Goal: Navigation & Orientation: Find specific page/section

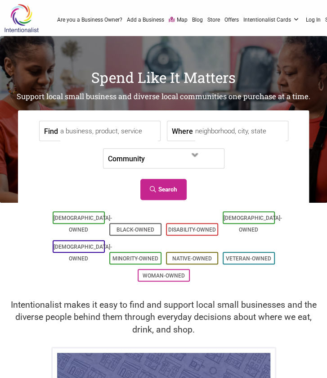
click at [301, 298] on h2 "Intentionalist makes it easy to find and support local small businesses and the…" at bounding box center [163, 316] width 309 height 37
click at [156, 162] on span at bounding box center [170, 158] width 39 height 15
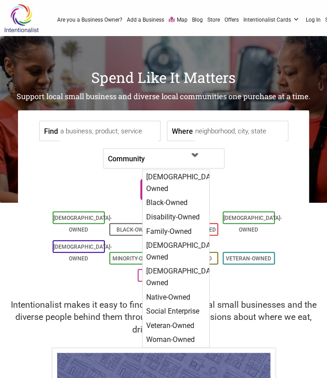
click at [156, 162] on span at bounding box center [170, 158] width 39 height 15
click at [207, 136] on input "Where" at bounding box center [240, 131] width 90 height 20
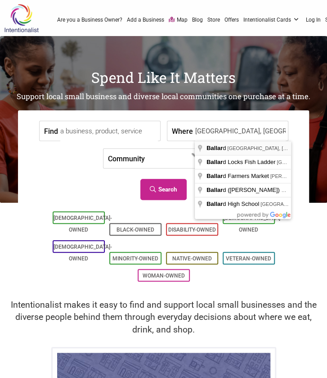
type input "[GEOGRAPHIC_DATA], [GEOGRAPHIC_DATA], [GEOGRAPHIC_DATA], [GEOGRAPHIC_DATA]"
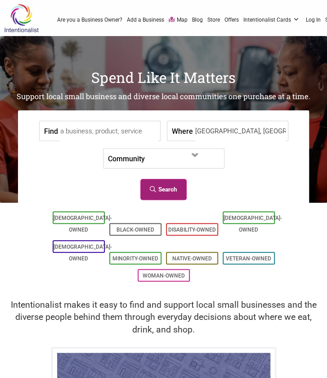
click at [174, 190] on link "Search" at bounding box center [163, 189] width 46 height 21
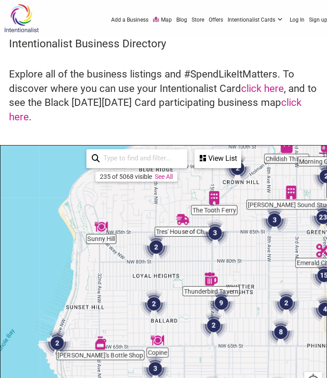
click at [212, 328] on img "2" at bounding box center [214, 325] width 34 height 34
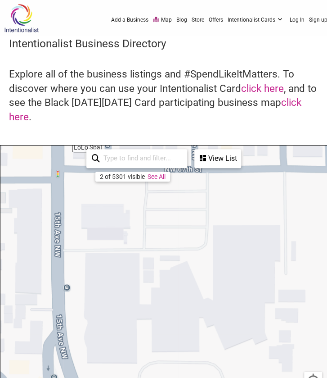
drag, startPoint x: 212, startPoint y: 312, endPoint x: 121, endPoint y: 269, distance: 100.8
click at [121, 269] on div "To navigate, press the arrow keys." at bounding box center [163, 320] width 326 height 350
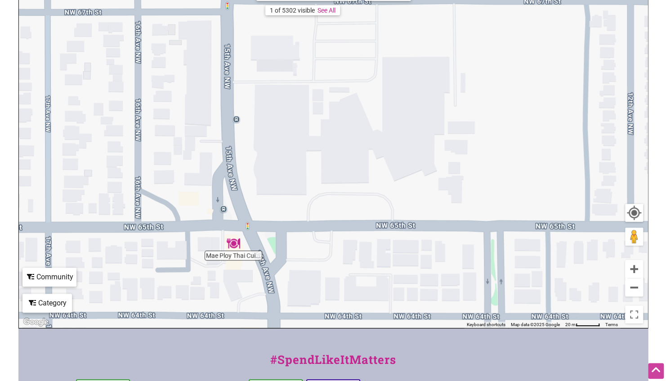
scroll to position [146, 0]
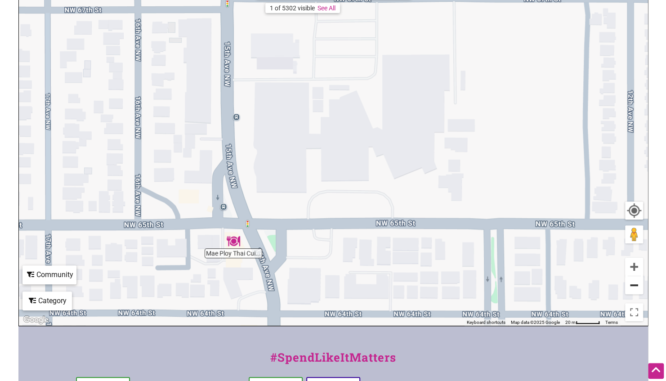
click at [327, 285] on button "Zoom out" at bounding box center [634, 285] width 18 height 18
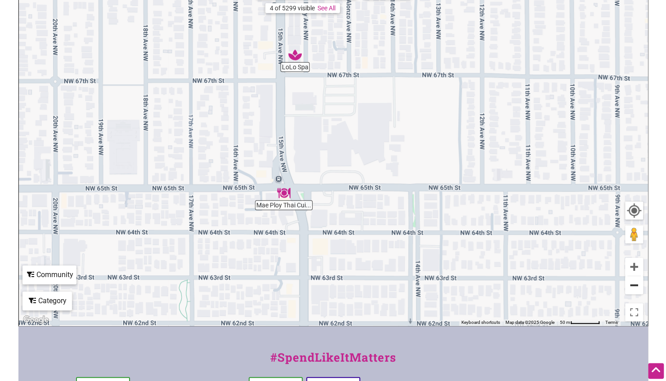
click at [327, 285] on button "Zoom out" at bounding box center [634, 285] width 18 height 18
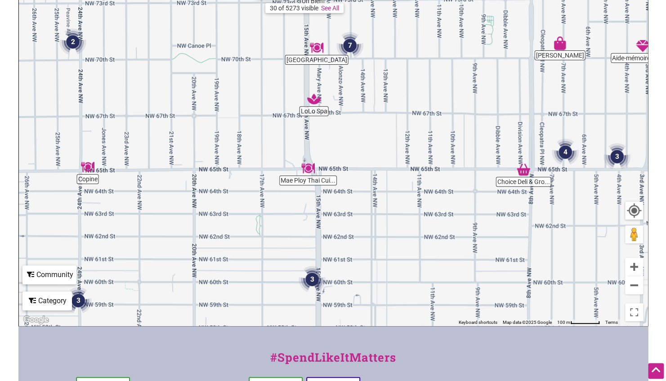
click at [307, 279] on img "3" at bounding box center [312, 279] width 34 height 34
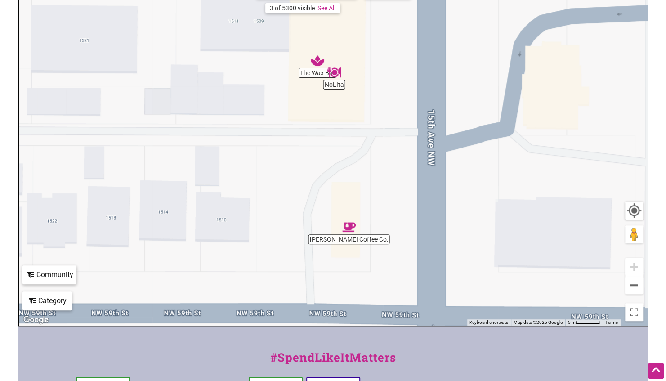
click at [327, 226] on img "Ballard Coffee Co." at bounding box center [349, 227] width 21 height 21
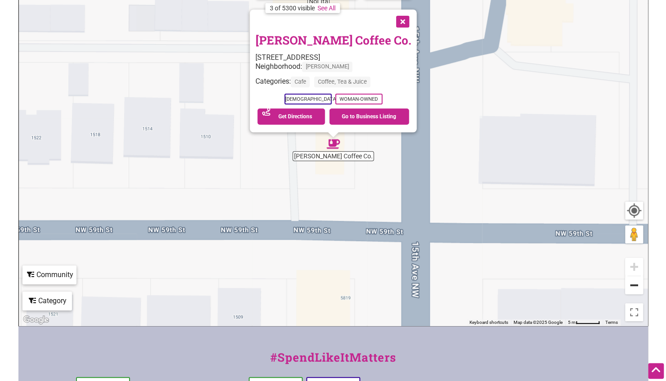
click at [327, 287] on button "Zoom out" at bounding box center [634, 285] width 18 height 18
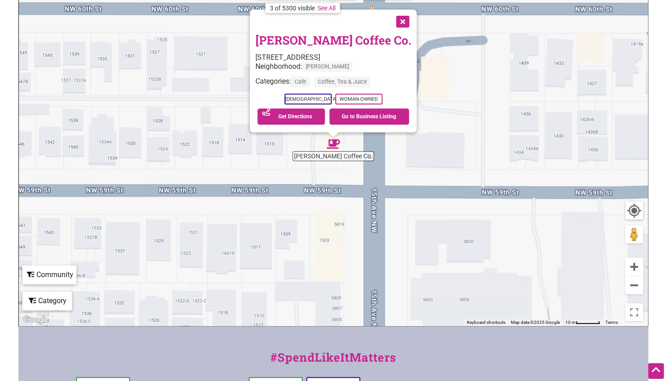
click at [327, 22] on button "Close" at bounding box center [402, 20] width 22 height 22
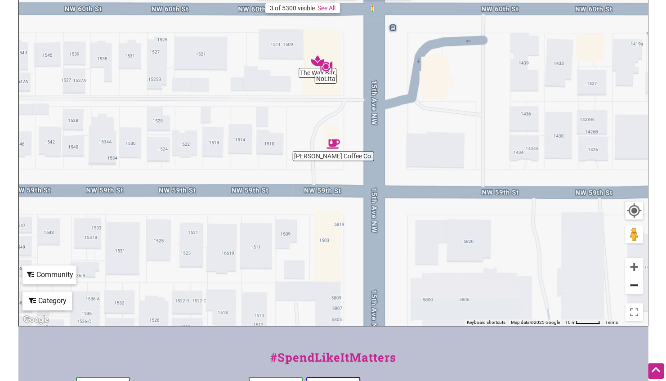
click at [327, 279] on button "Zoom out" at bounding box center [634, 285] width 18 height 18
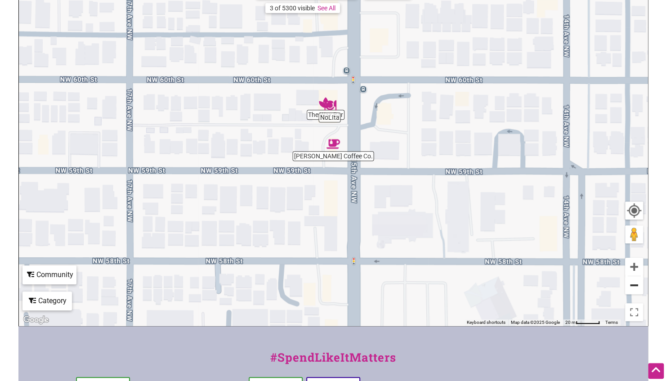
click at [327, 279] on button "Zoom out" at bounding box center [634, 285] width 18 height 18
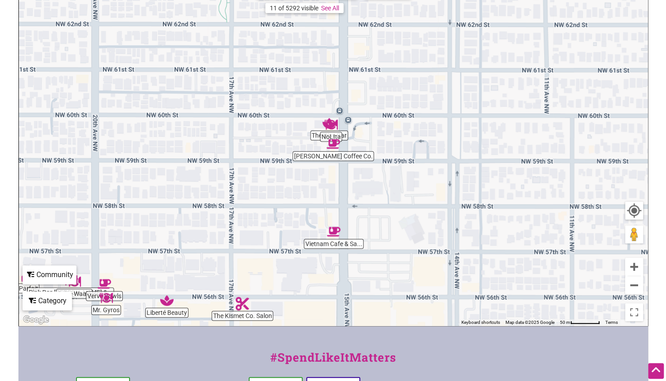
click at [106, 298] on img "Mr. Gyros" at bounding box center [106, 298] width 21 height 21
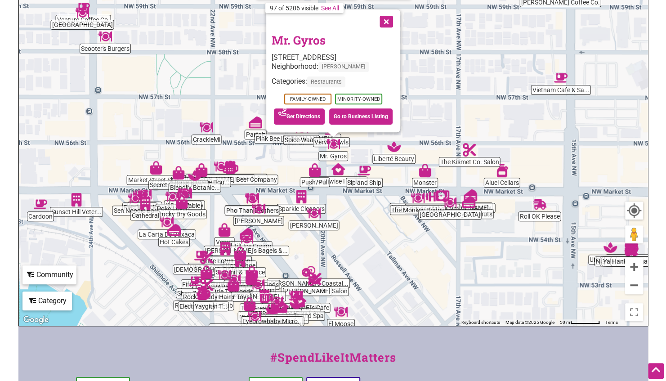
click at [327, 20] on button "Close" at bounding box center [385, 20] width 22 height 22
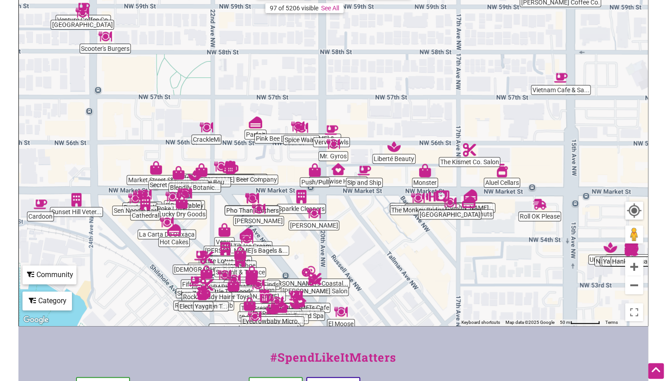
click at [255, 121] on img "Parfait" at bounding box center [255, 122] width 21 height 21
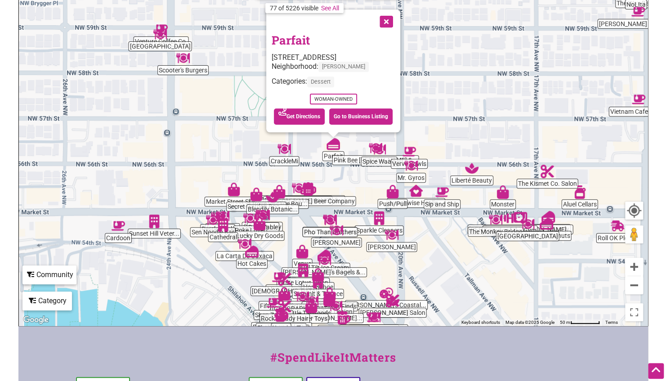
click at [327, 20] on button "Close" at bounding box center [385, 20] width 22 height 22
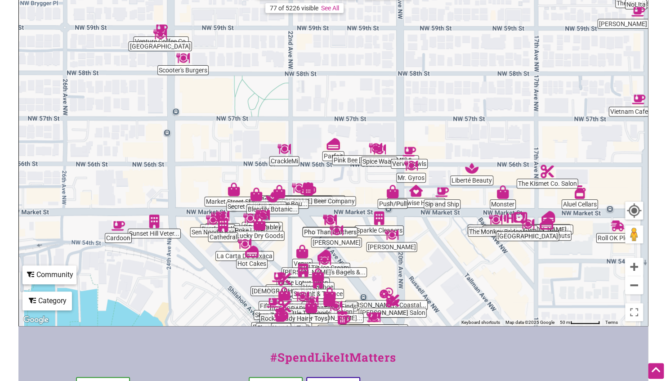
click at [327, 158] on img "Spice Waala" at bounding box center [379, 149] width 21 height 21
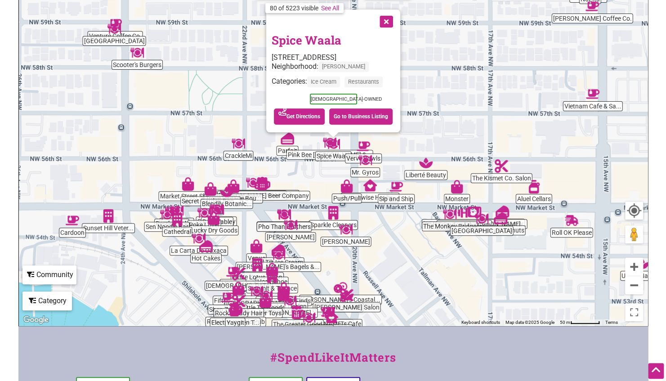
click at [327, 21] on button "Close" at bounding box center [385, 20] width 22 height 22
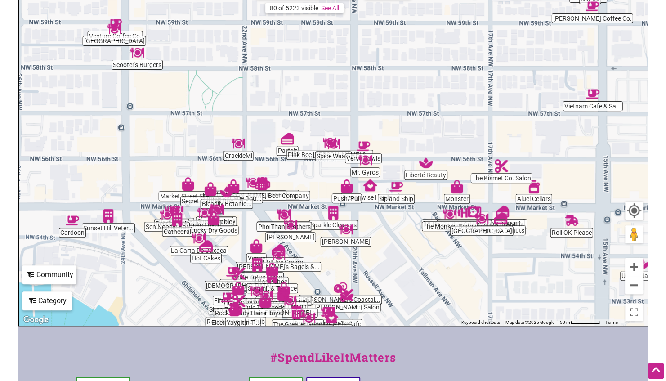
click at [70, 220] on img "Cardoon" at bounding box center [72, 220] width 21 height 21
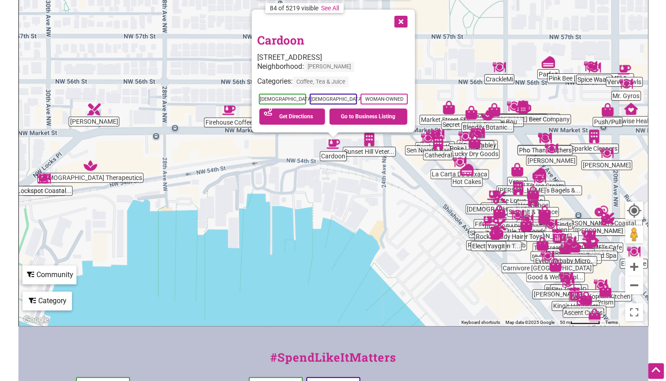
click at [327, 17] on button "Close" at bounding box center [400, 20] width 22 height 22
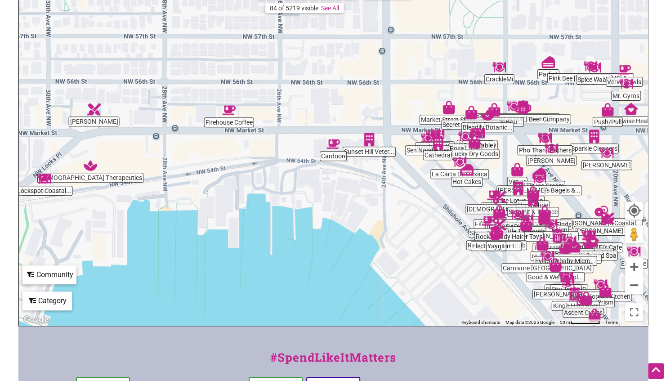
click at [229, 112] on img "Firehouse Coffee" at bounding box center [229, 110] width 21 height 21
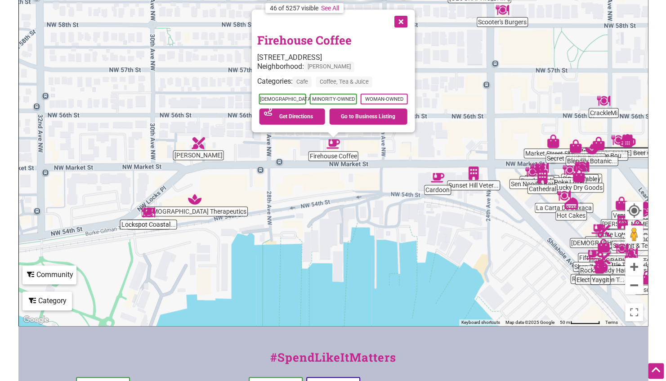
click at [327, 24] on button "Close" at bounding box center [400, 20] width 22 height 22
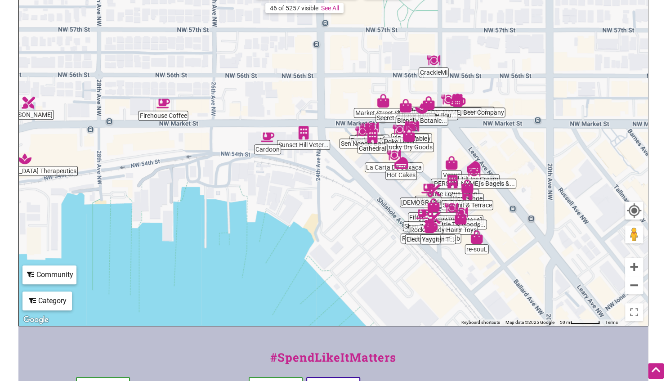
drag, startPoint x: 501, startPoint y: 179, endPoint x: 272, endPoint y: 122, distance: 235.5
click at [272, 122] on div "To navigate, press the arrow keys." at bounding box center [333, 151] width 629 height 350
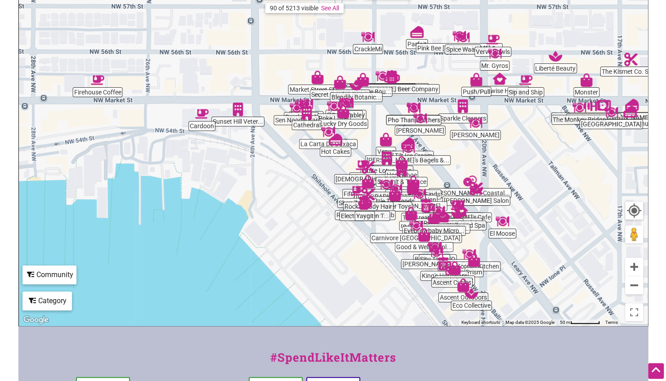
click at [327, 140] on img "Hot Cakes" at bounding box center [335, 139] width 21 height 21
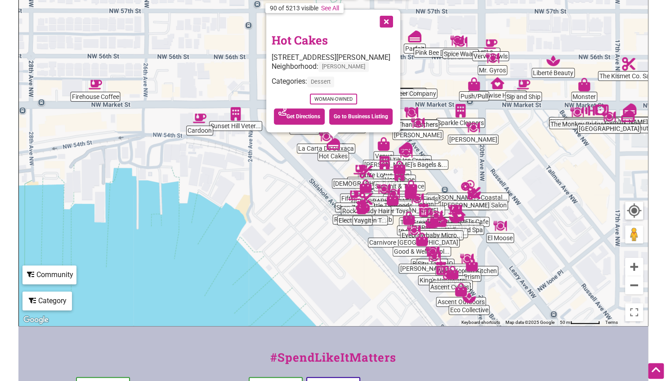
click at [327, 23] on button "Close" at bounding box center [385, 20] width 22 height 22
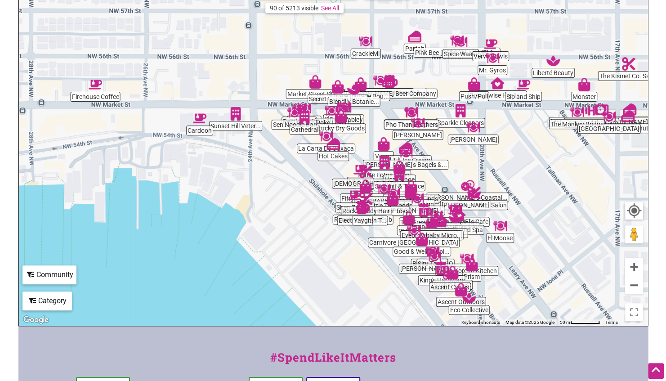
click at [327, 180] on div "To navigate, press the arrow keys." at bounding box center [333, 151] width 629 height 350
